Goal: Find specific page/section: Find specific page/section

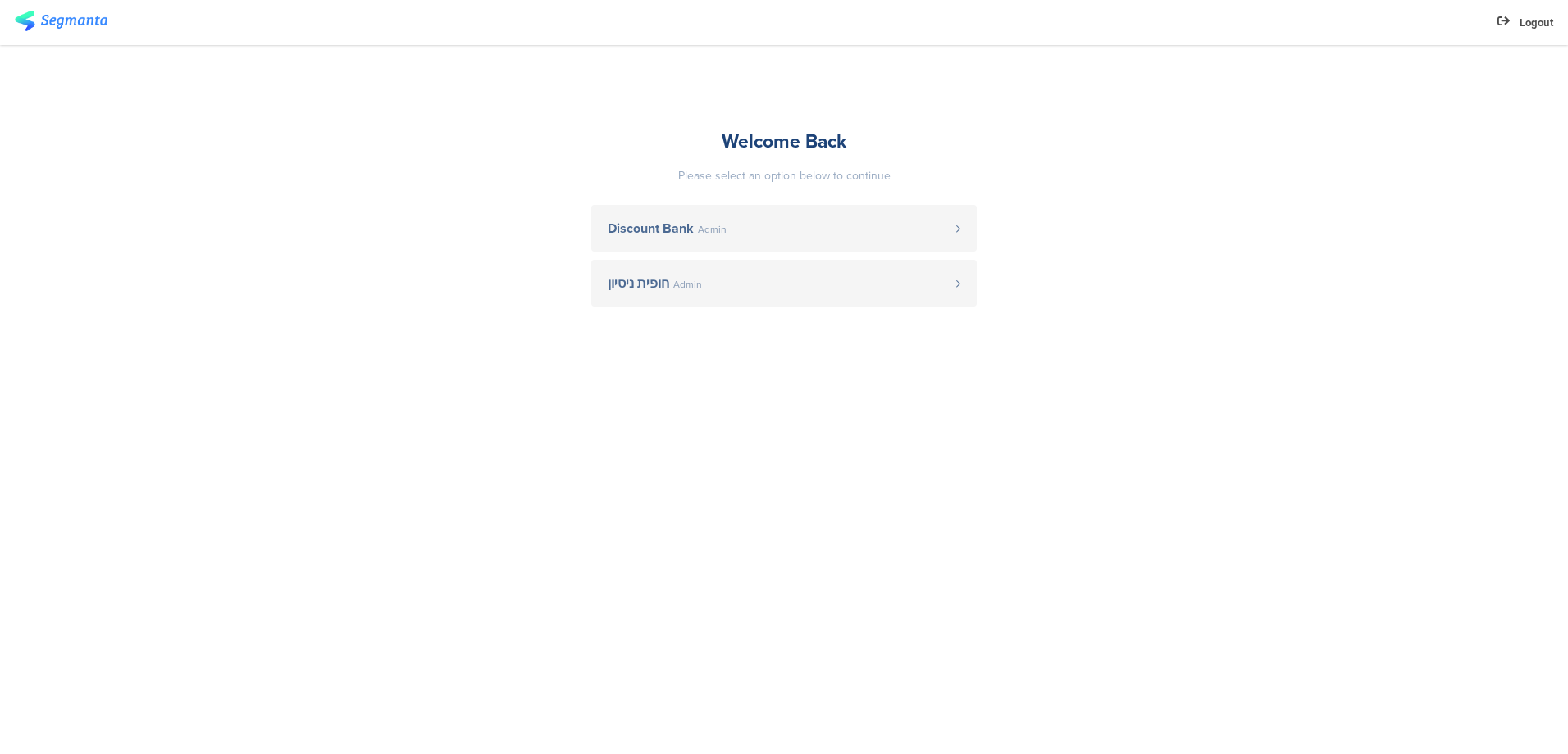
click at [625, 229] on span "Discount Bank" at bounding box center [650, 229] width 86 height 13
